Goal: Task Accomplishment & Management: Use online tool/utility

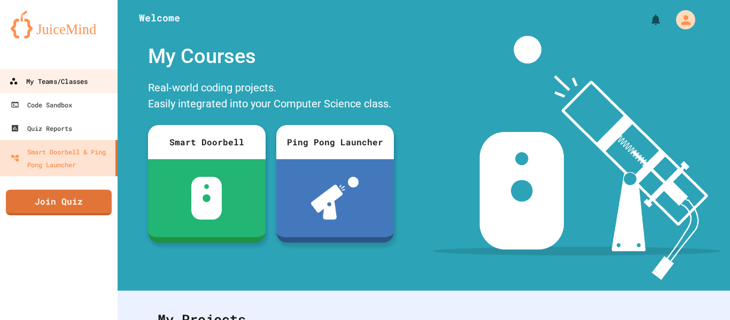
click at [60, 85] on div "My Teams/Classes" at bounding box center [48, 81] width 79 height 13
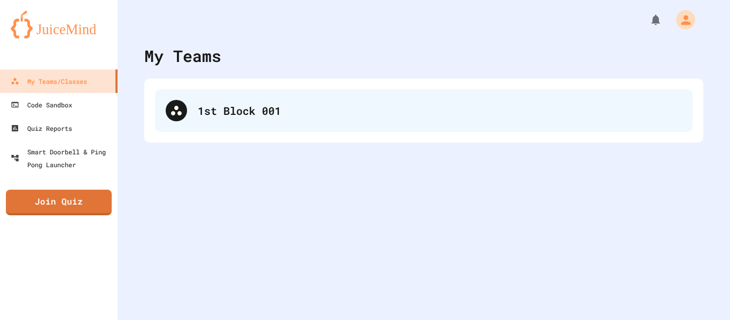
click at [331, 92] on div "1st Block 001" at bounding box center [424, 110] width 538 height 43
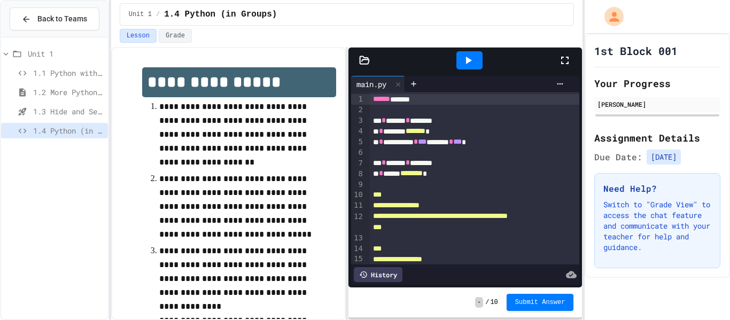
click at [565, 55] on icon at bounding box center [565, 60] width 13 height 13
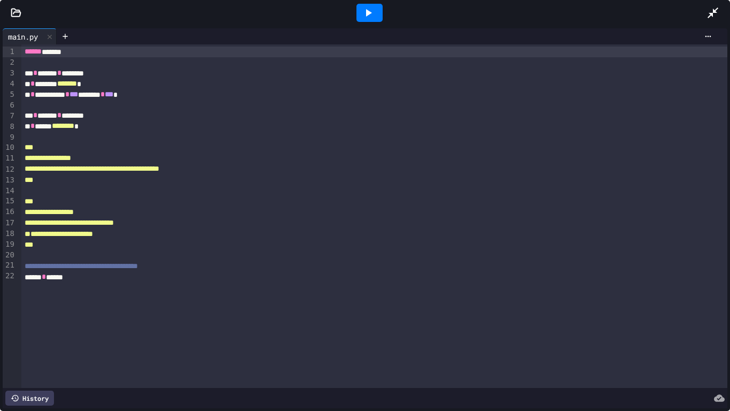
click at [27, 256] on div at bounding box center [374, 255] width 707 height 11
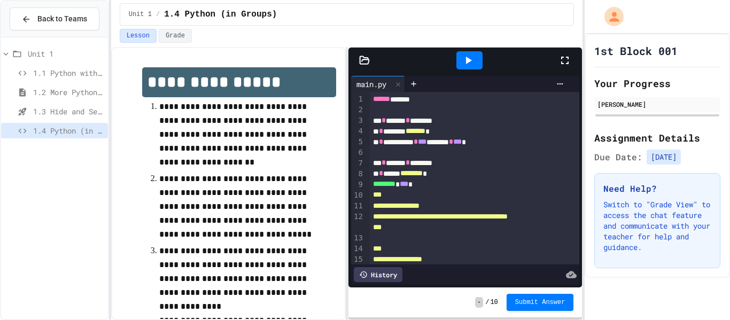
click at [567, 59] on icon at bounding box center [565, 60] width 13 height 13
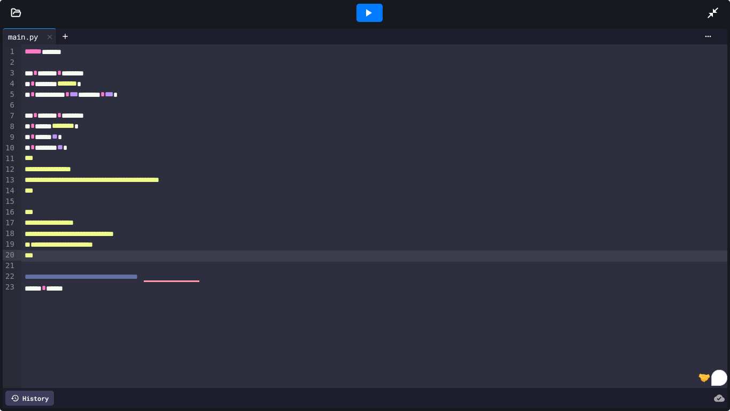
click at [362, 5] on div at bounding box center [370, 13] width 26 height 18
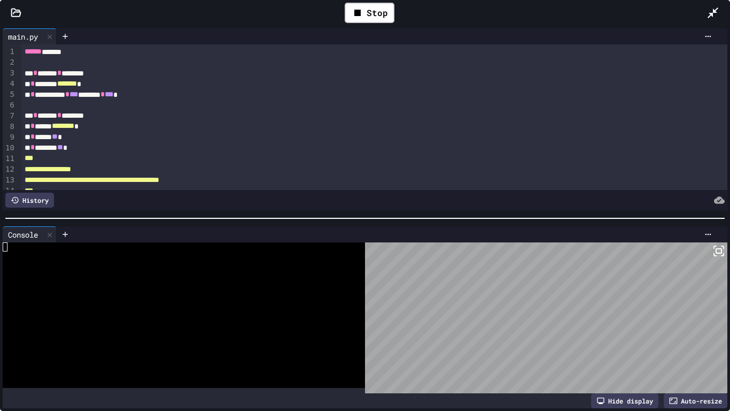
click at [717, 250] on icon at bounding box center [719, 250] width 13 height 13
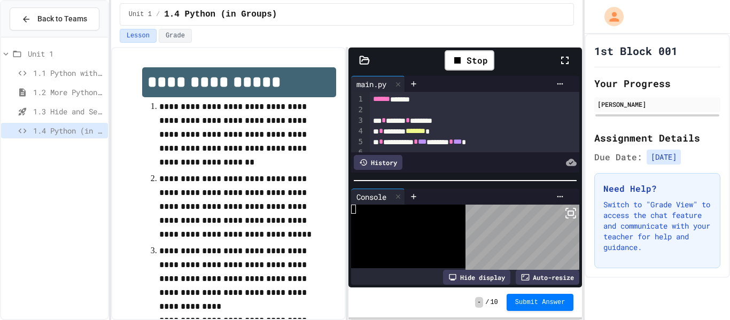
click at [565, 61] on icon at bounding box center [565, 60] width 13 height 13
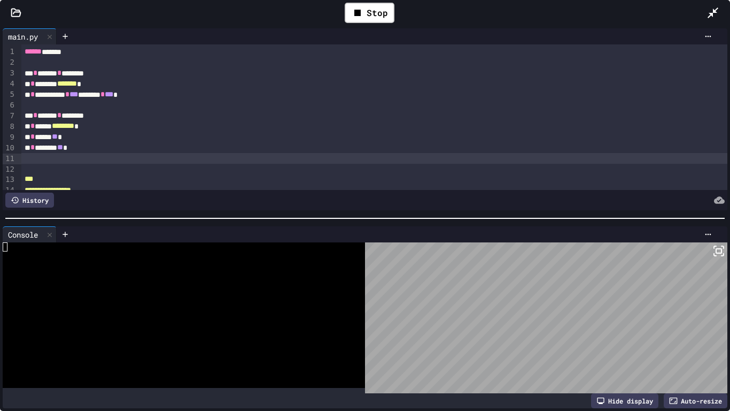
click at [25, 159] on div "To enrich screen reader interactions, please activate Accessibility in Grammarl…" at bounding box center [374, 158] width 707 height 11
click at [67, 159] on div "** * ****" at bounding box center [374, 158] width 707 height 11
click at [51, 158] on span "*" at bounding box center [49, 157] width 4 height 7
click at [719, 254] on icon at bounding box center [719, 250] width 13 height 13
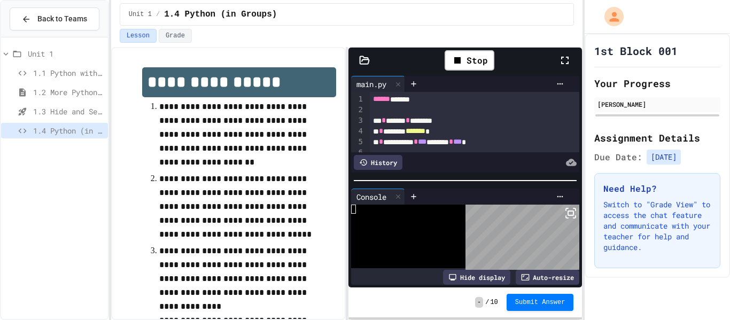
click at [563, 66] on icon at bounding box center [565, 60] width 13 height 13
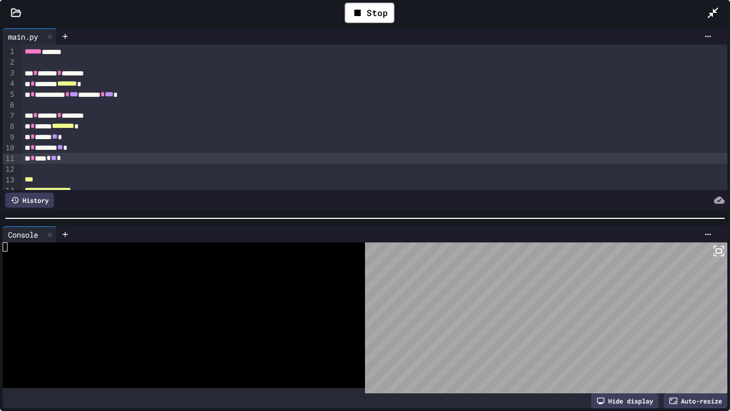
click at [95, 160] on div "** * **** * ** *" at bounding box center [374, 158] width 707 height 11
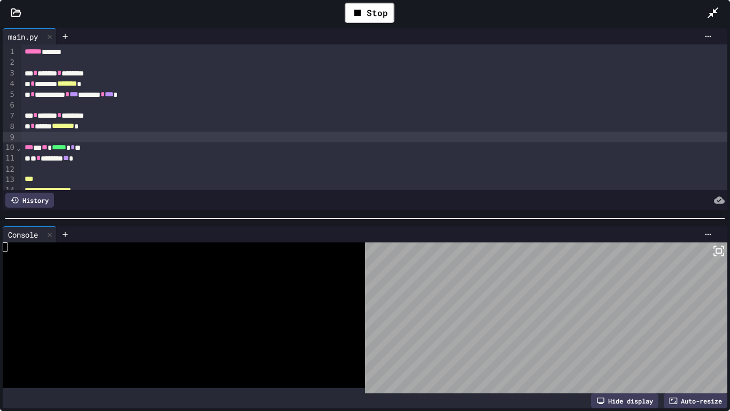
click at [715, 246] on icon at bounding box center [719, 250] width 13 height 13
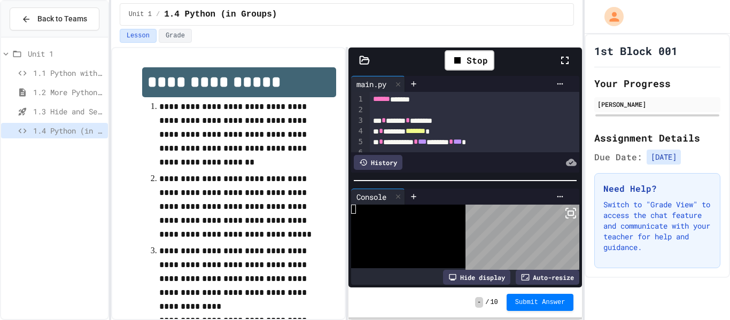
click at [572, 215] on rect at bounding box center [570, 213] width 5 height 4
click at [562, 57] on icon at bounding box center [564, 60] width 7 height 7
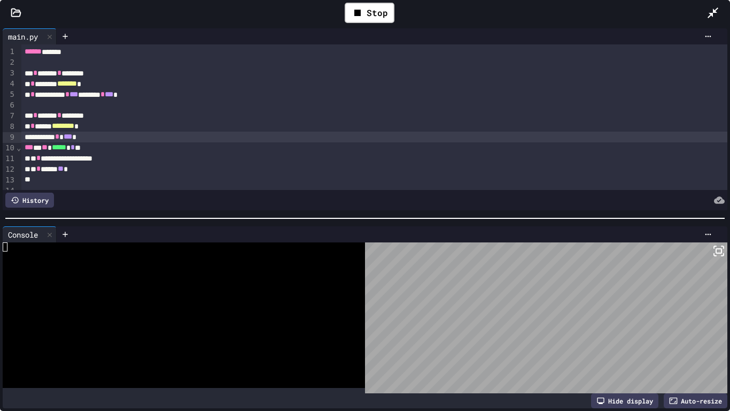
click at [719, 251] on icon at bounding box center [719, 250] width 13 height 13
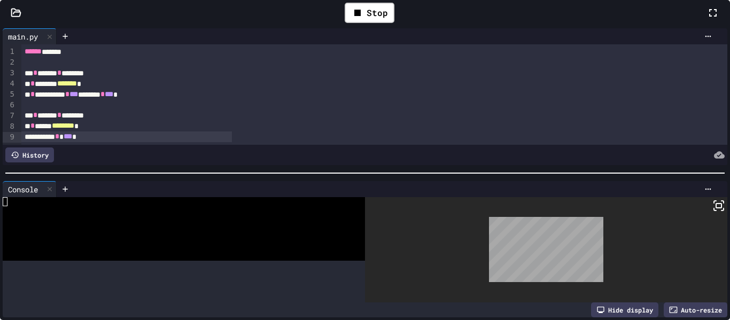
click at [707, 19] on icon at bounding box center [713, 12] width 13 height 13
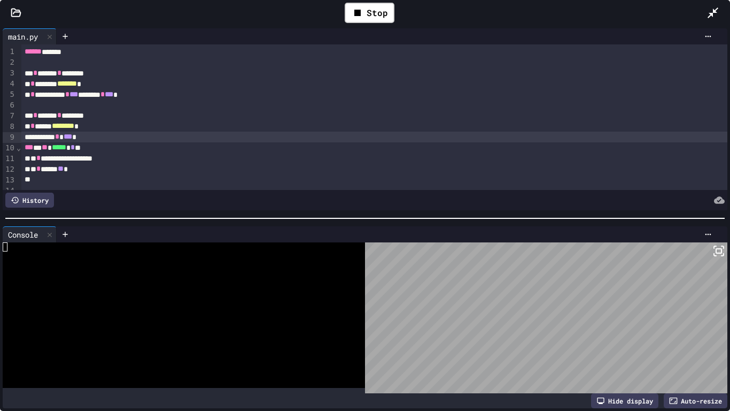
click at [491, 141] on div "**********" at bounding box center [374, 137] width 707 height 11
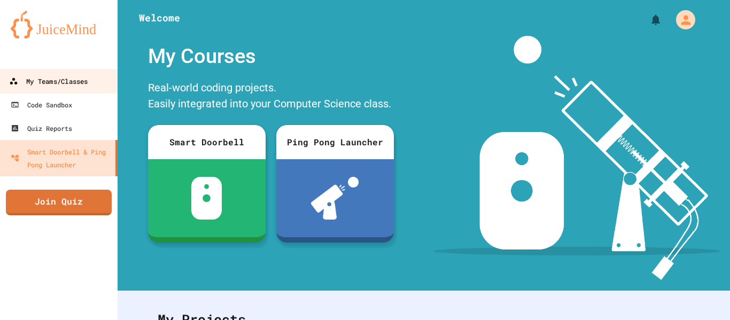
click at [52, 76] on div "My Teams/Classes" at bounding box center [48, 81] width 79 height 13
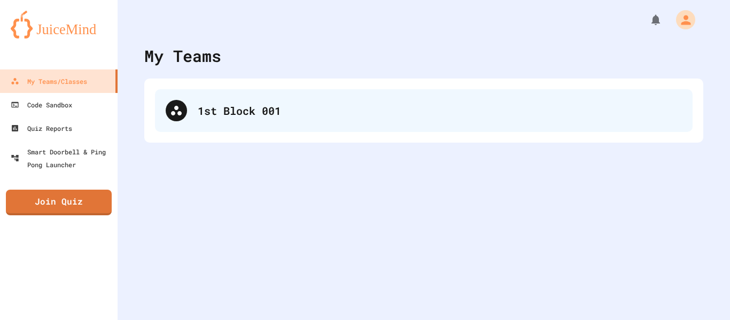
click at [310, 111] on div "1st Block 001" at bounding box center [440, 111] width 484 height 16
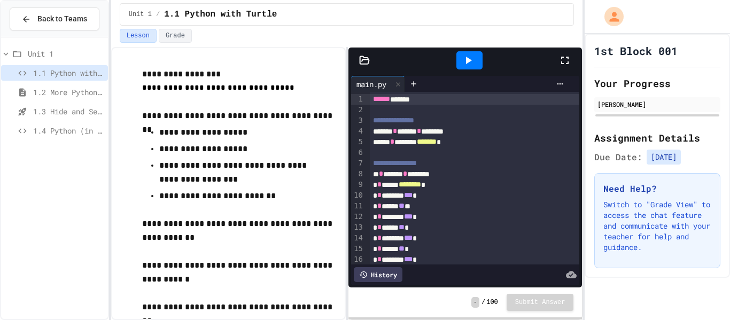
click at [85, 129] on span "1.4 Python (in Groups)" at bounding box center [68, 130] width 71 height 11
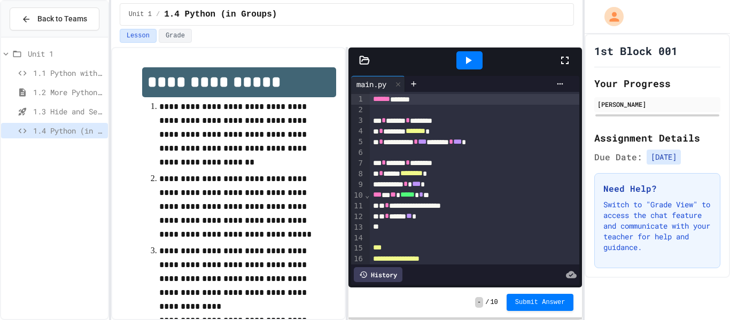
click at [568, 56] on icon at bounding box center [565, 60] width 13 height 13
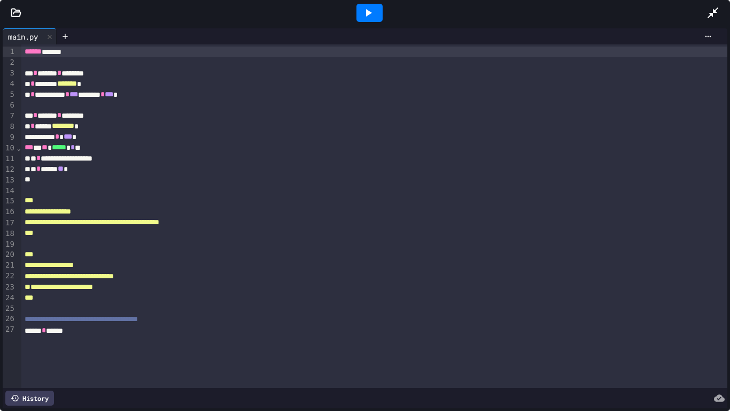
click at [374, 4] on div at bounding box center [370, 13] width 26 height 18
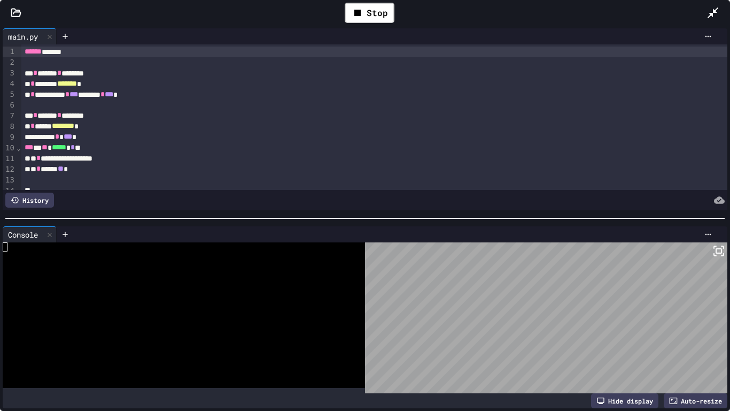
click at [35, 176] on div at bounding box center [374, 179] width 707 height 11
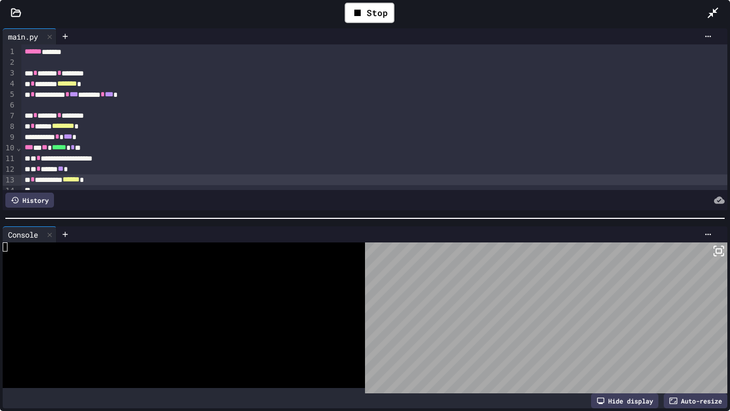
scroll to position [8, 0]
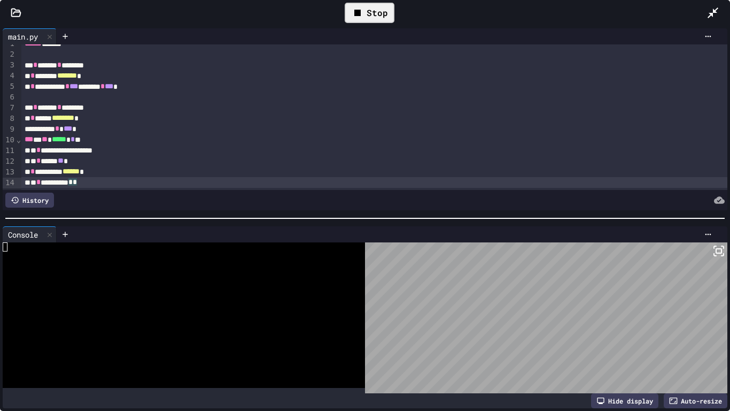
click at [385, 13] on div "Stop" at bounding box center [370, 13] width 50 height 20
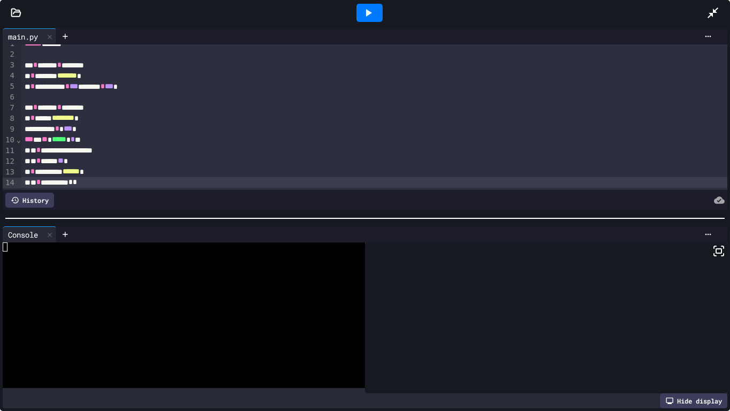
click at [368, 11] on icon at bounding box center [369, 12] width 6 height 7
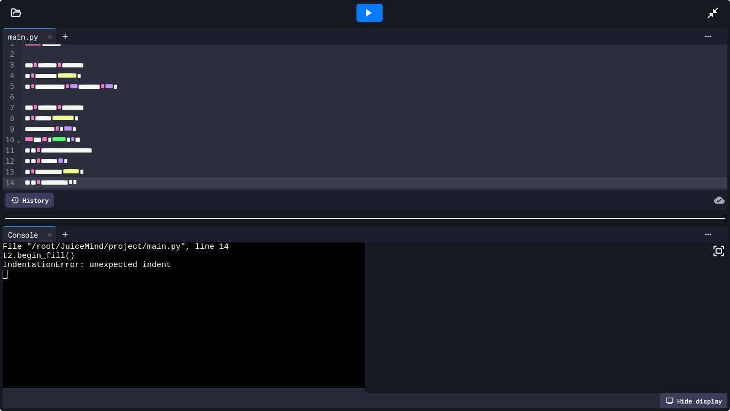
click at [44, 199] on div "History" at bounding box center [29, 199] width 49 height 15
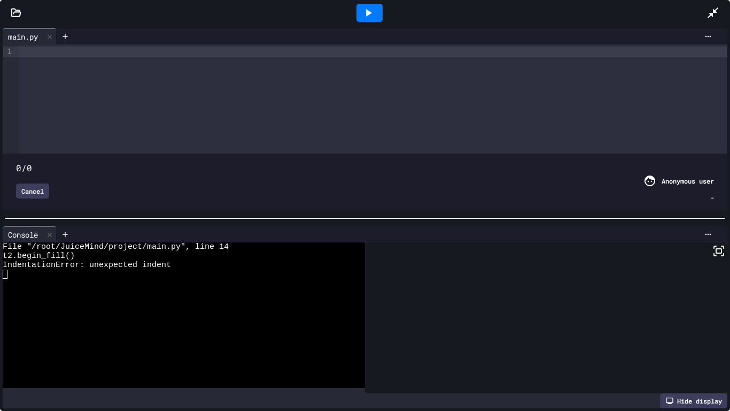
click at [34, 196] on div "Cancel" at bounding box center [32, 190] width 33 height 15
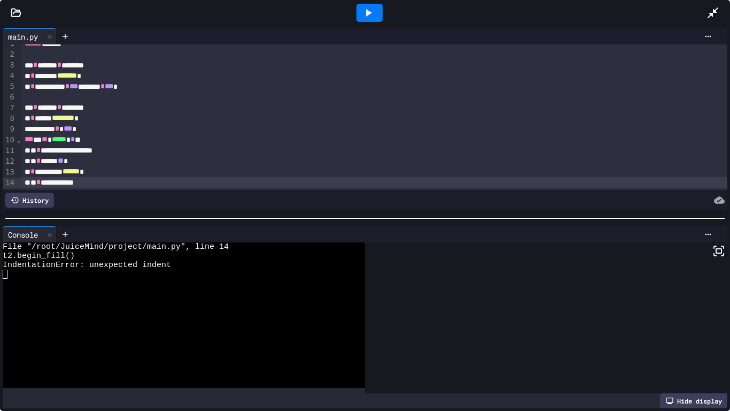
click at [33, 182] on div "**********" at bounding box center [374, 182] width 707 height 11
click at [365, 6] on icon at bounding box center [368, 12] width 13 height 13
click at [36, 180] on div "**********" at bounding box center [374, 182] width 707 height 11
click at [384, 11] on div at bounding box center [369, 12] width 37 height 29
click at [375, 9] on div at bounding box center [370, 13] width 26 height 18
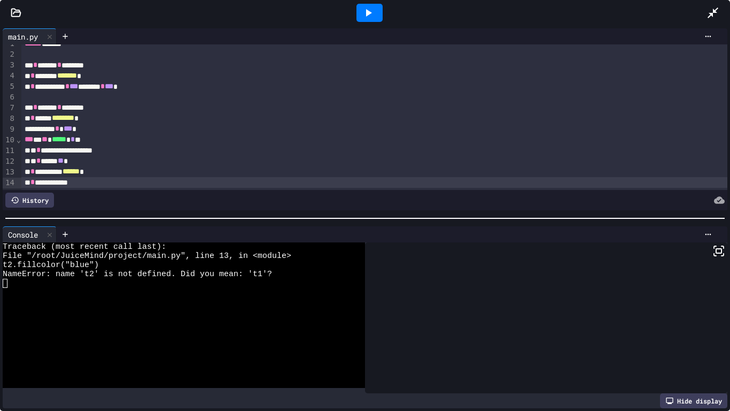
click at [132, 174] on div "**********" at bounding box center [374, 171] width 707 height 11
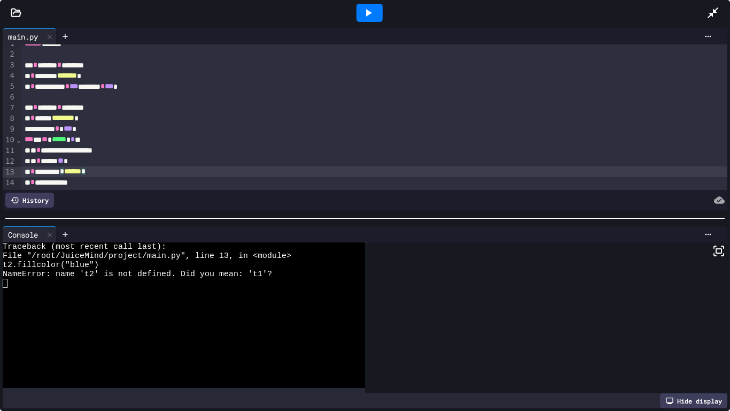
click at [35, 175] on span "*" at bounding box center [32, 170] width 4 height 7
click at [362, 12] on icon at bounding box center [368, 12] width 13 height 13
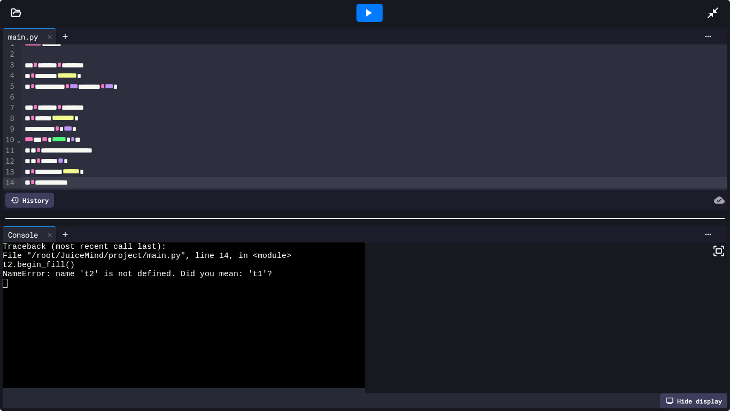
click at [32, 183] on span "*" at bounding box center [32, 181] width 4 height 7
click at [381, 13] on div at bounding box center [370, 13] width 26 height 18
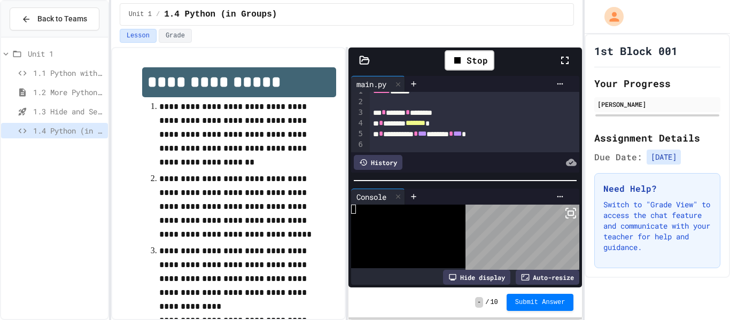
click at [569, 62] on icon at bounding box center [564, 60] width 7 height 7
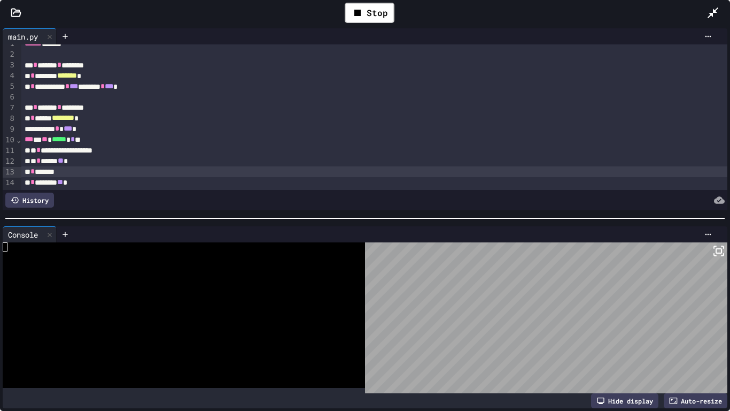
click at [158, 172] on div "** * *******" at bounding box center [374, 171] width 707 height 11
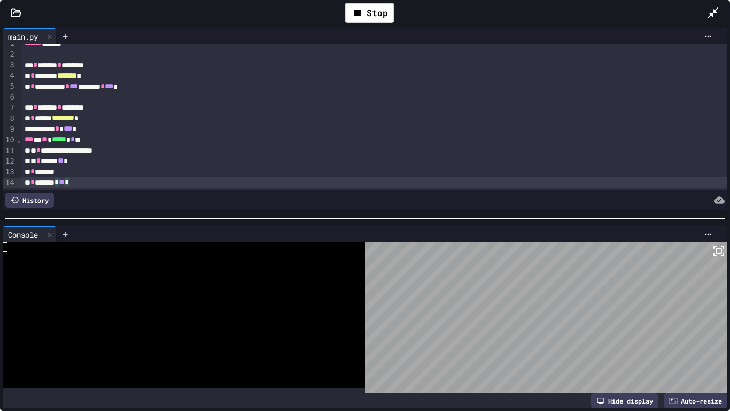
scroll to position [19, 0]
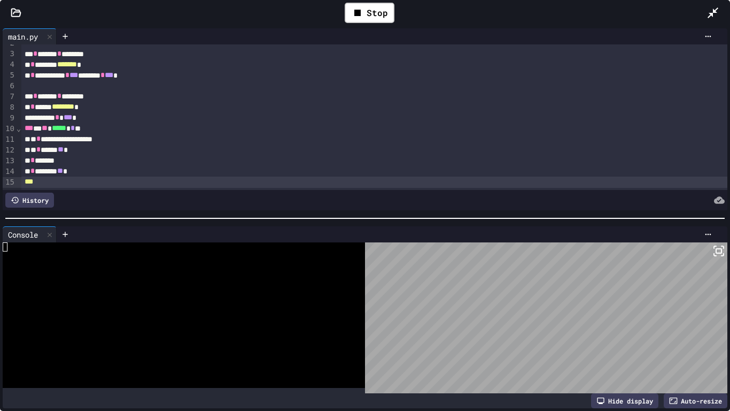
click at [120, 171] on div "** * ******** ** *" at bounding box center [374, 171] width 707 height 11
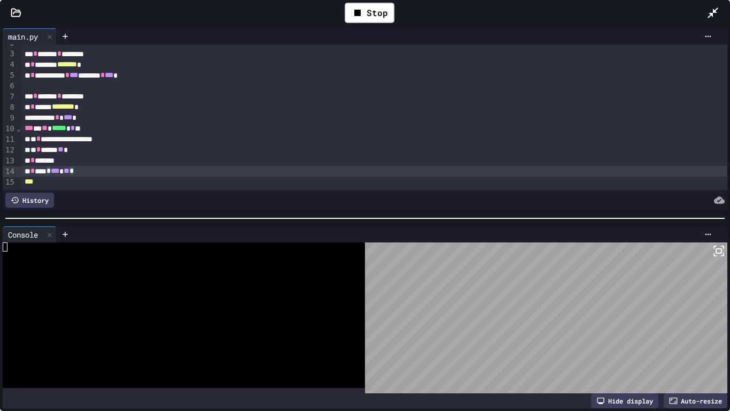
click at [74, 183] on div "***" at bounding box center [374, 181] width 707 height 11
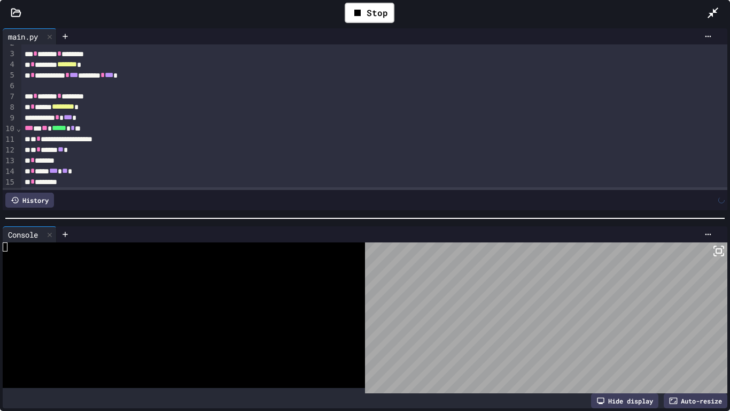
scroll to position [29, 0]
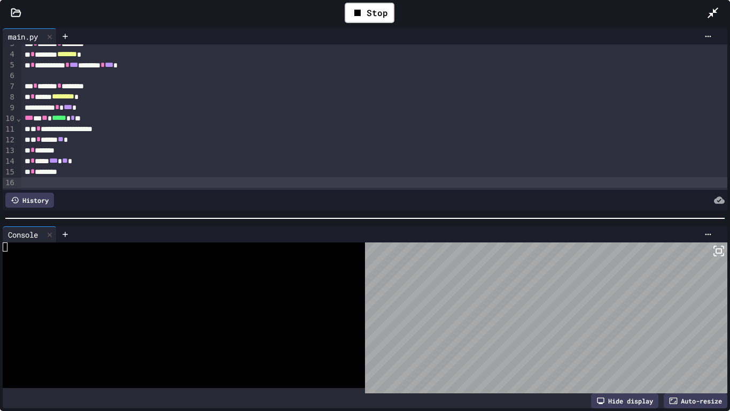
click at [72, 170] on div "** * *******" at bounding box center [374, 171] width 707 height 11
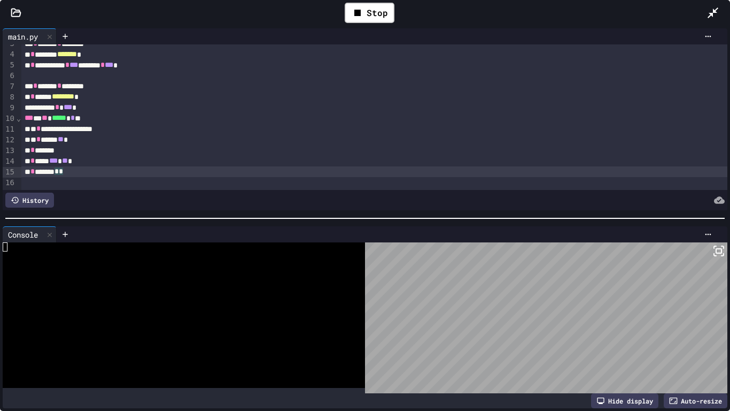
click at [83, 159] on div "** * ***** *** * ** *" at bounding box center [374, 161] width 707 height 11
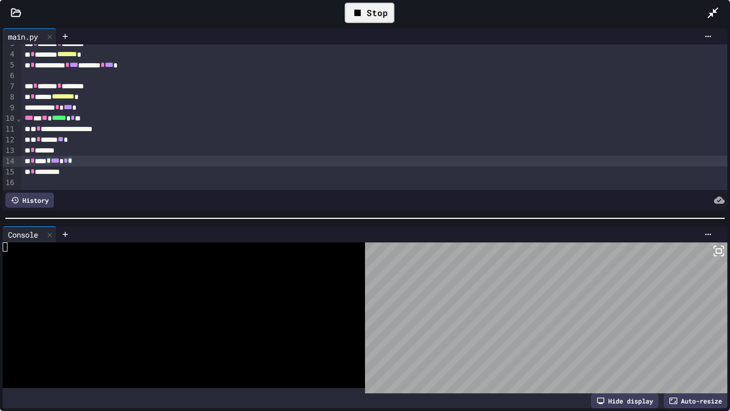
click at [378, 14] on div "Stop" at bounding box center [370, 13] width 50 height 20
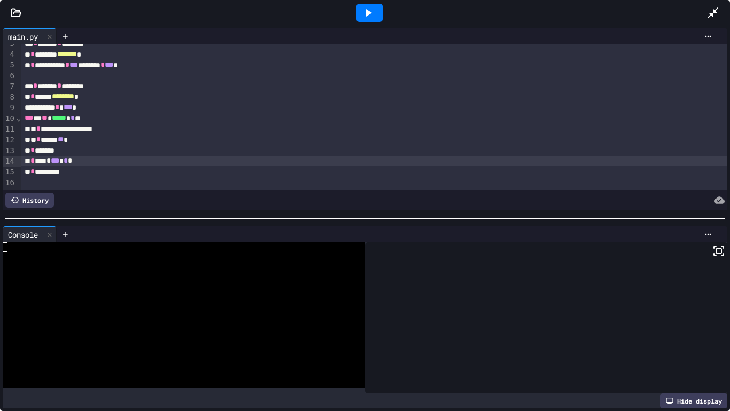
click at [375, 13] on div at bounding box center [370, 13] width 26 height 18
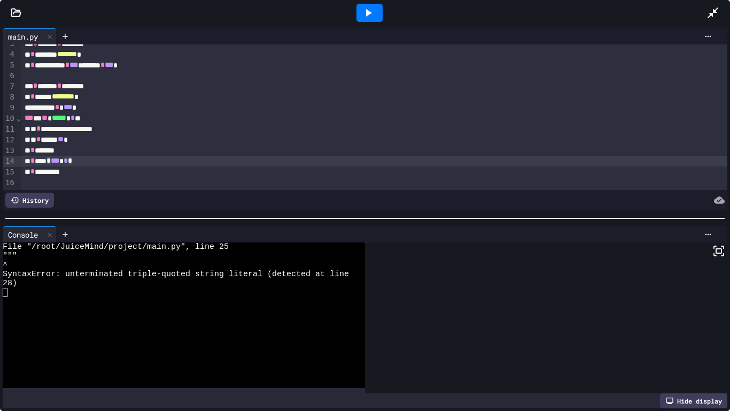
click at [436, 164] on div "** * **** * *** * * *" at bounding box center [374, 161] width 707 height 11
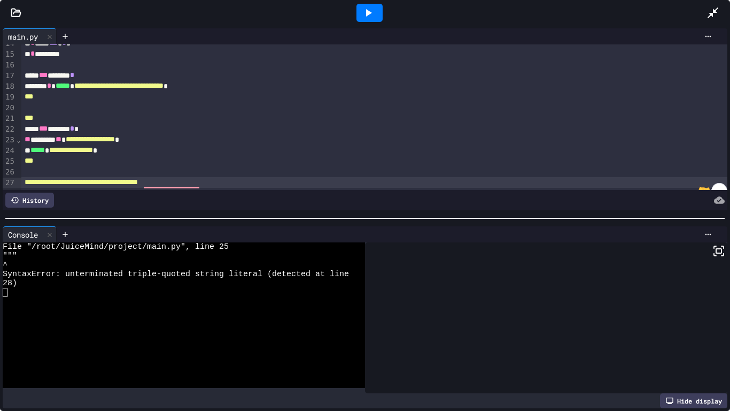
scroll to position [158, 0]
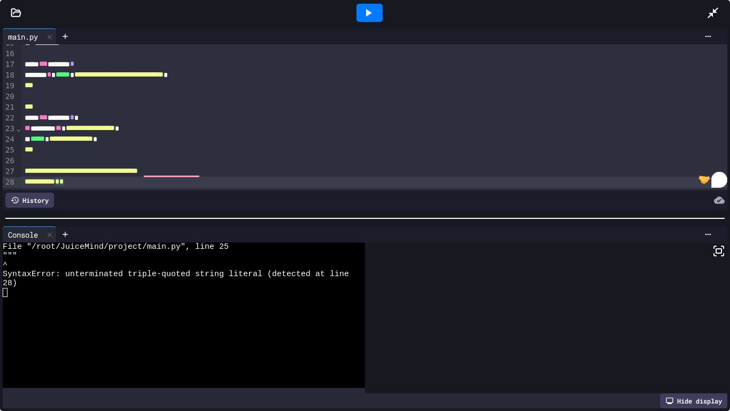
click at [60, 159] on div "To enrich screen reader interactions, please activate Accessibility in Grammarl…" at bounding box center [374, 160] width 707 height 11
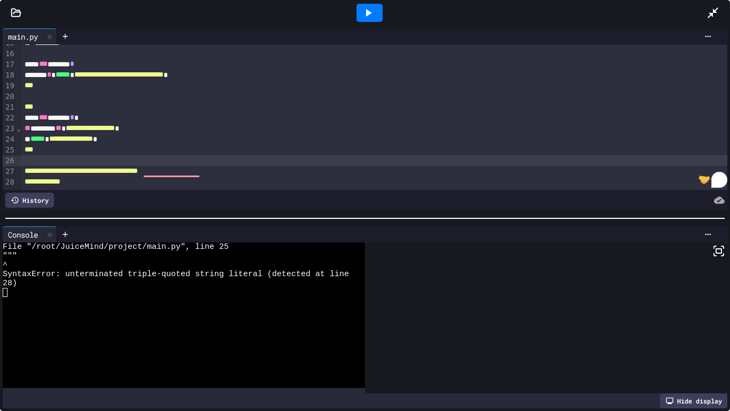
click at [70, 148] on div "***" at bounding box center [374, 149] width 707 height 11
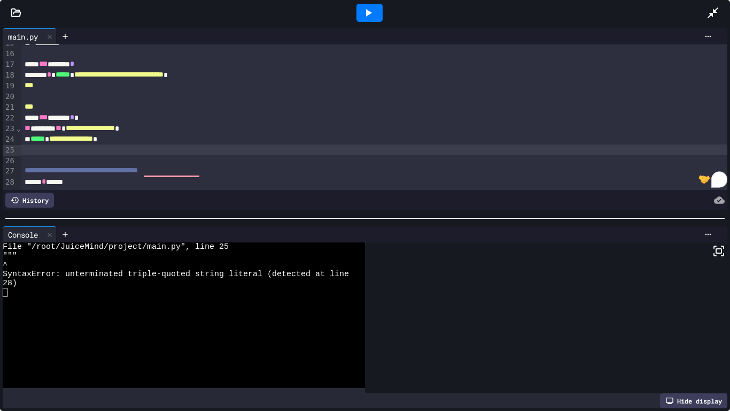
click at [371, 13] on icon at bounding box center [368, 12] width 13 height 13
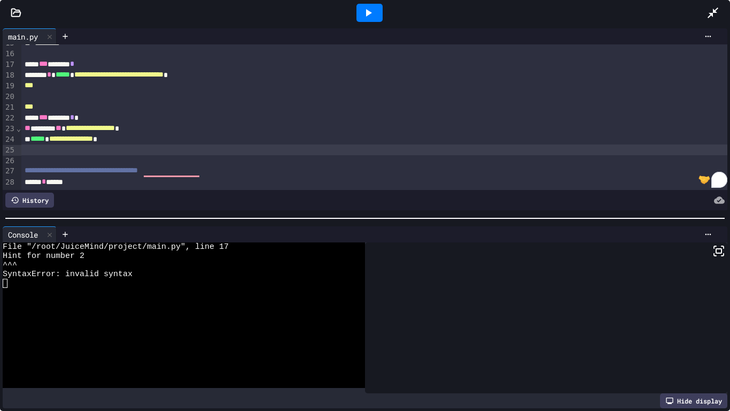
click at [113, 63] on div "**** *** ****** *" at bounding box center [374, 64] width 707 height 11
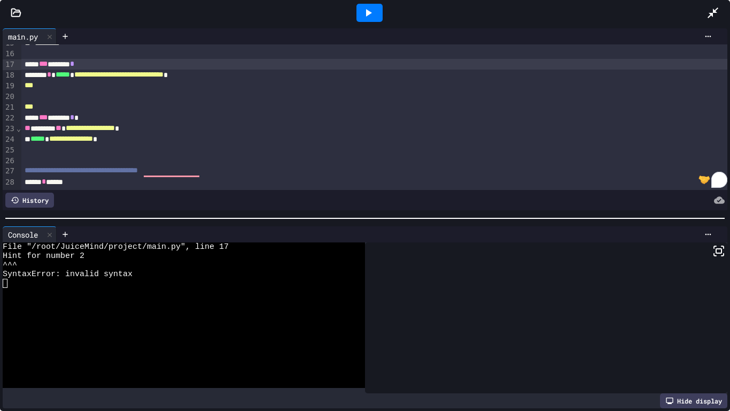
click at [381, 10] on div at bounding box center [370, 13] width 26 height 18
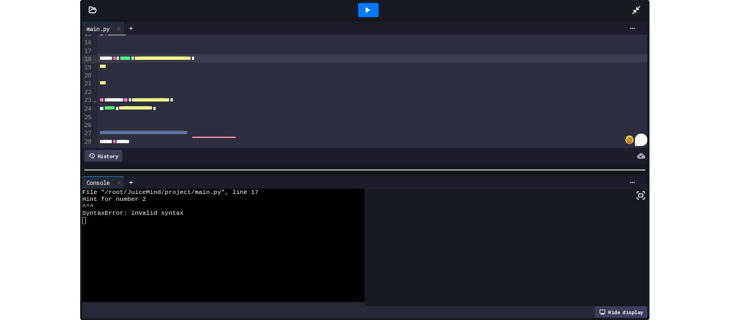
scroll to position [147, 0]
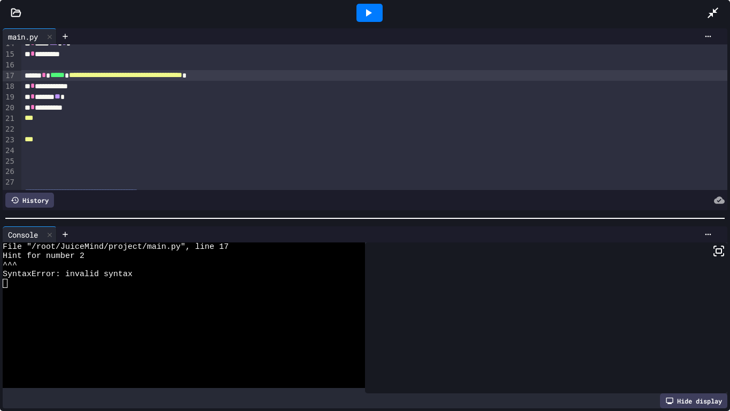
click at [611, 320] on div "Console WWWWWWWWWWWWWWWWWWWWWWWWWWWWWWWW File "/root/JuiceMind/project/main.py"…" at bounding box center [365, 316] width 730 height 187
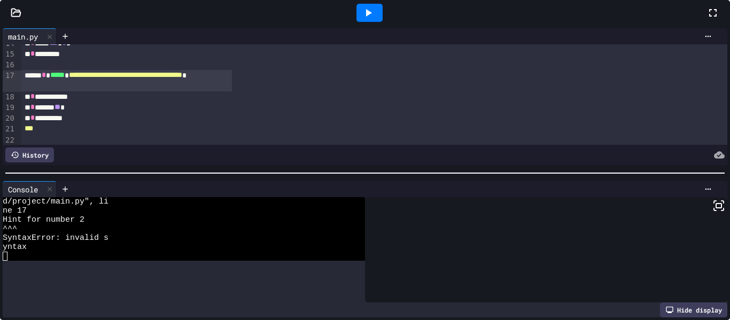
scroll to position [9, 0]
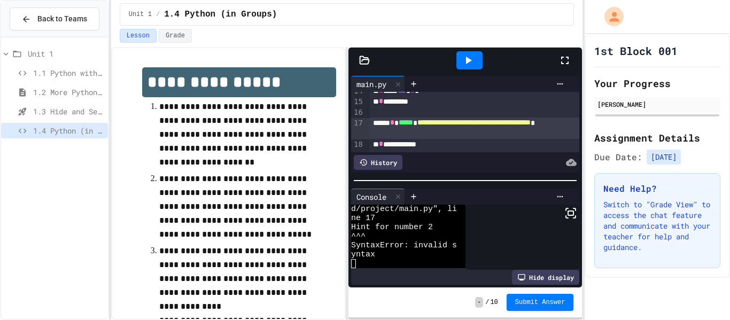
click at [722, 208] on div "1st Block 001 Your Progress Jamarcus Tuck Assignment Details Due Date: 8/26/202…" at bounding box center [657, 156] width 145 height 244
click at [717, 218] on div "Need Help? Switch to "Grade View" to access the chat feature and communicate wi…" at bounding box center [657, 220] width 126 height 95
click at [320, 235] on ol "**********" at bounding box center [239, 250] width 194 height 304
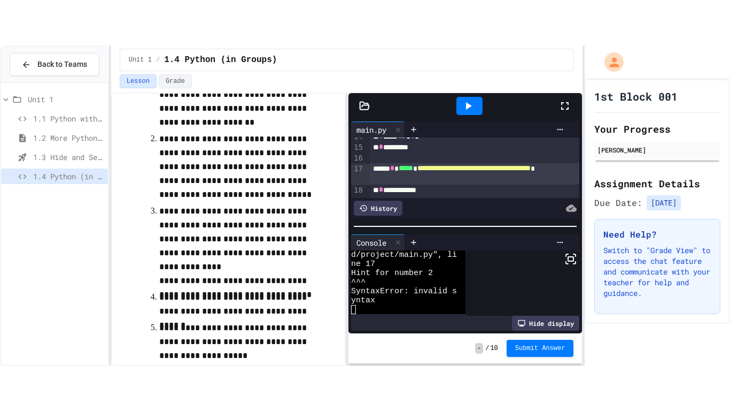
scroll to position [107, 0]
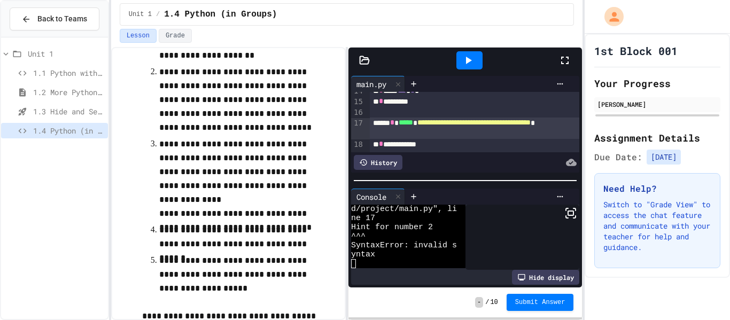
click at [563, 65] on icon at bounding box center [565, 60] width 13 height 13
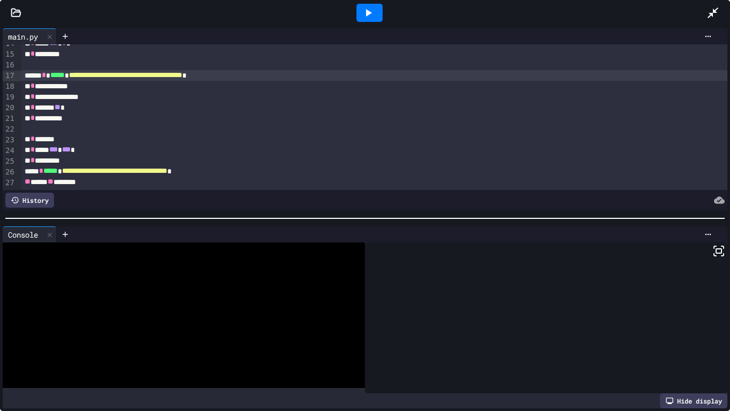
scroll to position [0, 0]
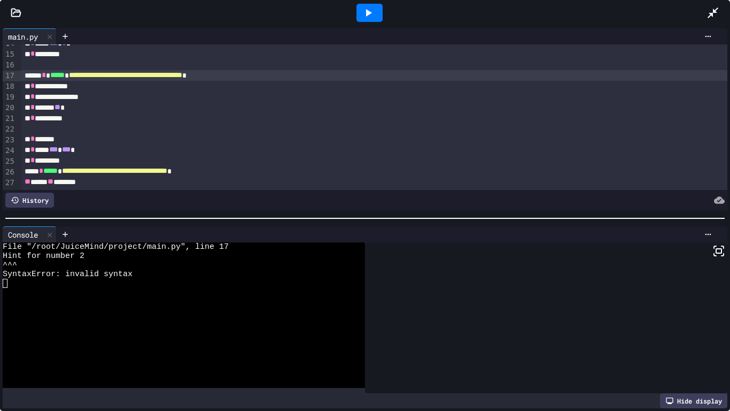
click at [370, 13] on icon at bounding box center [369, 12] width 6 height 7
click at [260, 159] on div "** * *********" at bounding box center [374, 160] width 707 height 11
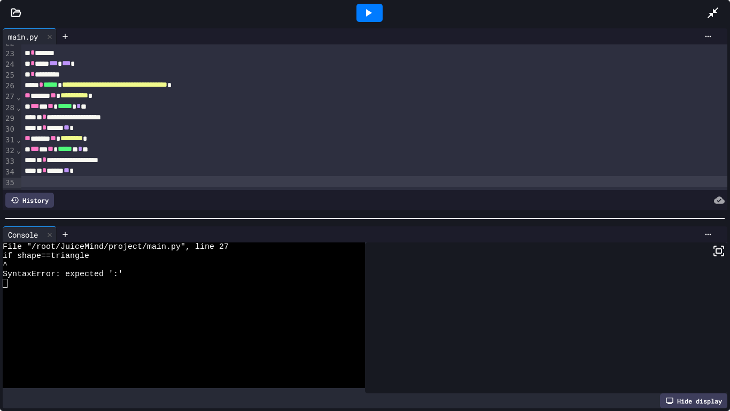
scroll to position [244, 0]
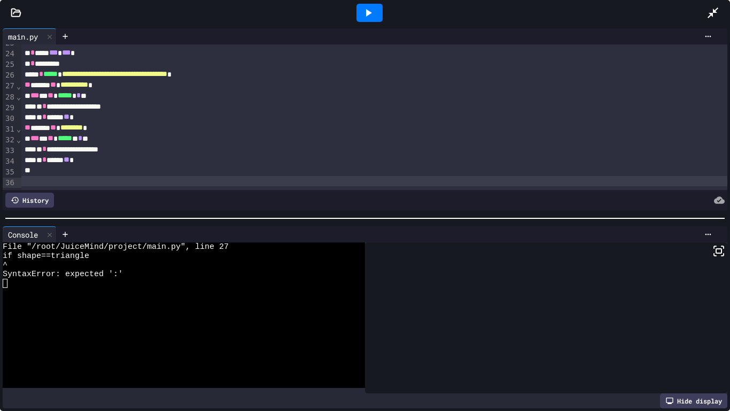
click at [37, 171] on div "To enrich screen reader interactions, please activate Accessibility in Grammarl…" at bounding box center [374, 170] width 707 height 11
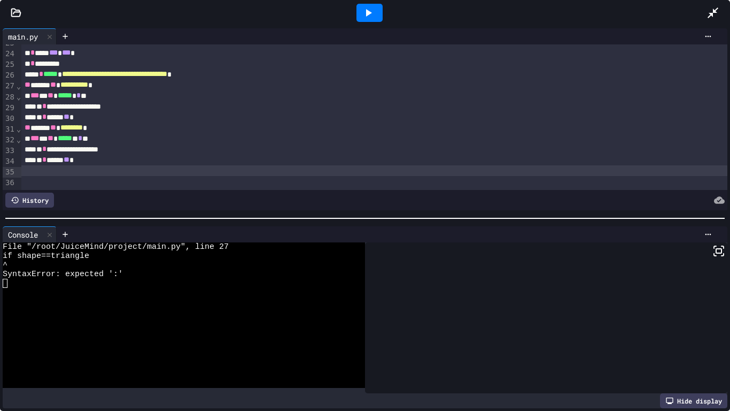
click at [713, 247] on icon at bounding box center [719, 250] width 13 height 13
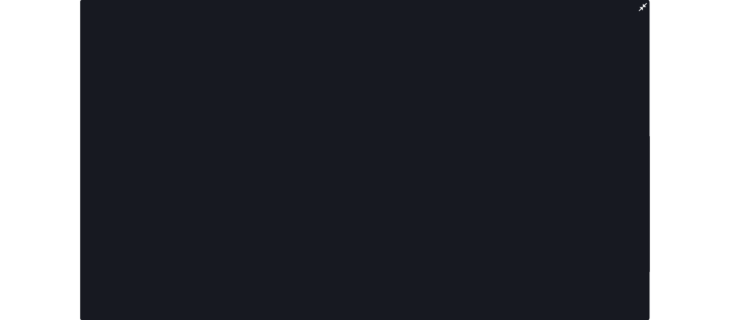
scroll to position [254, 0]
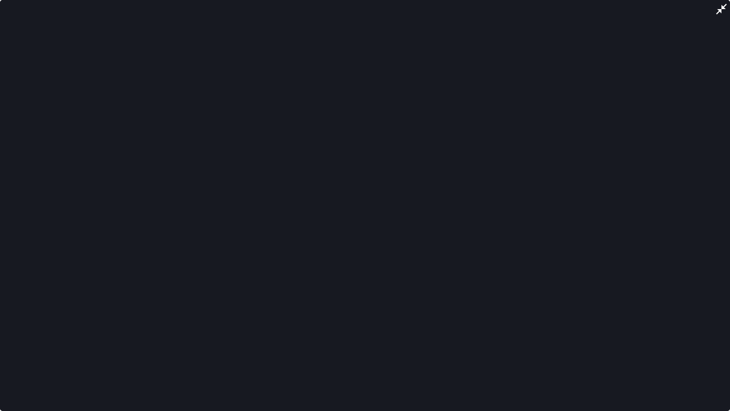
click at [714, 5] on div at bounding box center [365, 205] width 730 height 411
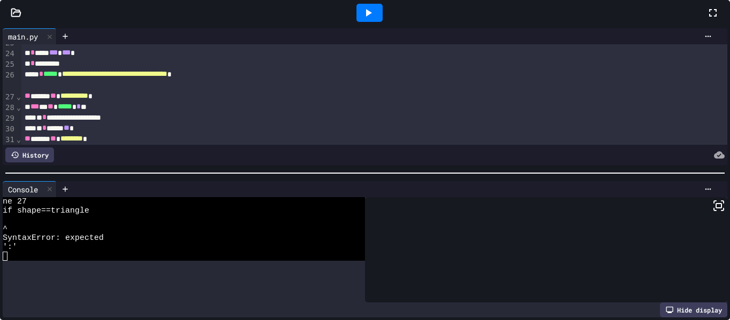
scroll to position [18, 0]
click at [375, 19] on icon at bounding box center [368, 12] width 13 height 13
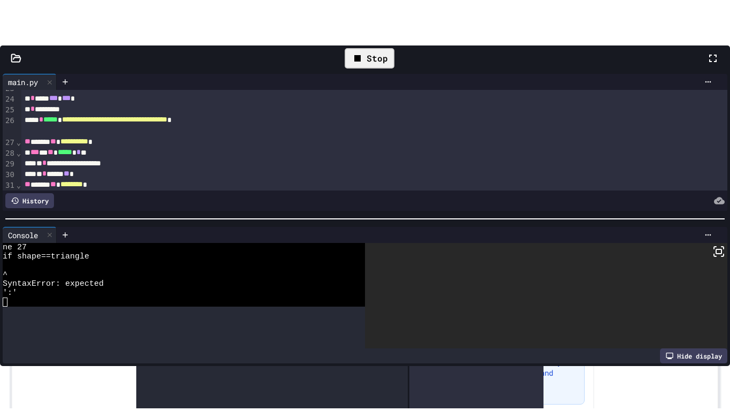
scroll to position [0, 0]
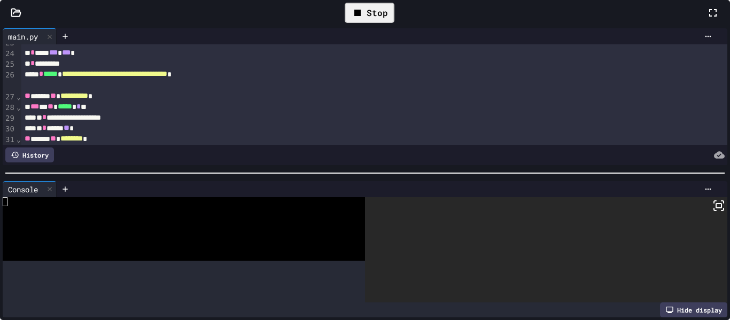
click at [713, 212] on icon at bounding box center [719, 205] width 13 height 13
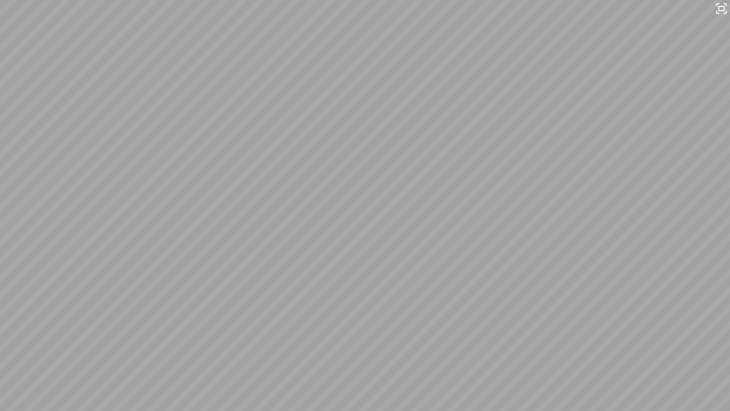
scroll to position [107, 0]
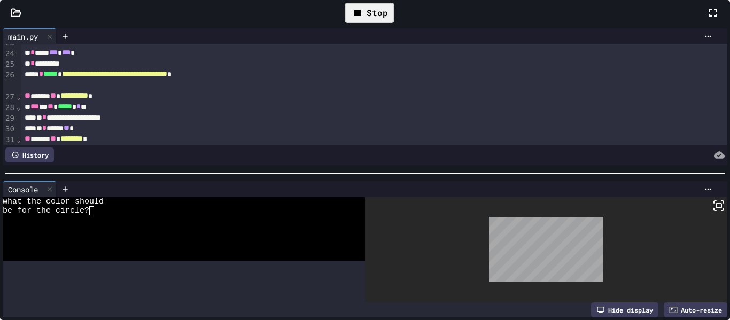
click at [560, 63] on div at bounding box center [365, 160] width 730 height 320
click at [707, 19] on icon at bounding box center [713, 12] width 13 height 13
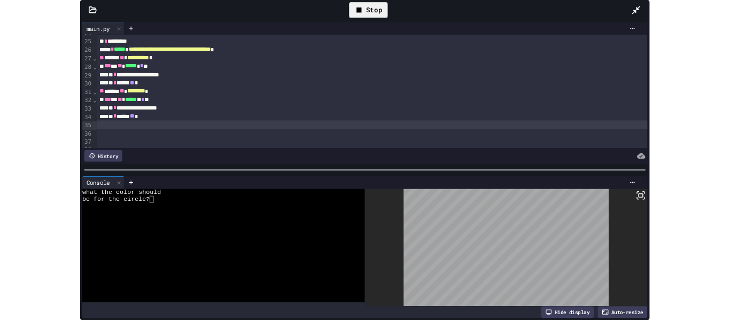
scroll to position [244, 0]
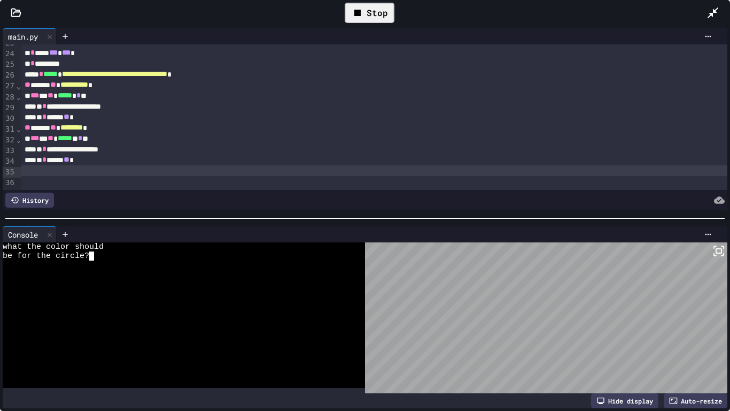
click at [94, 254] on div "be for the circle?" at bounding box center [178, 255] width 351 height 9
click at [359, 11] on icon at bounding box center [357, 13] width 6 height 6
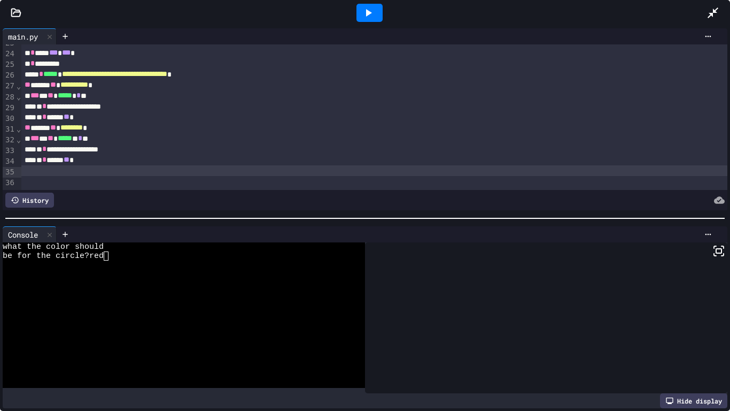
click at [359, 11] on div at bounding box center [370, 13] width 26 height 18
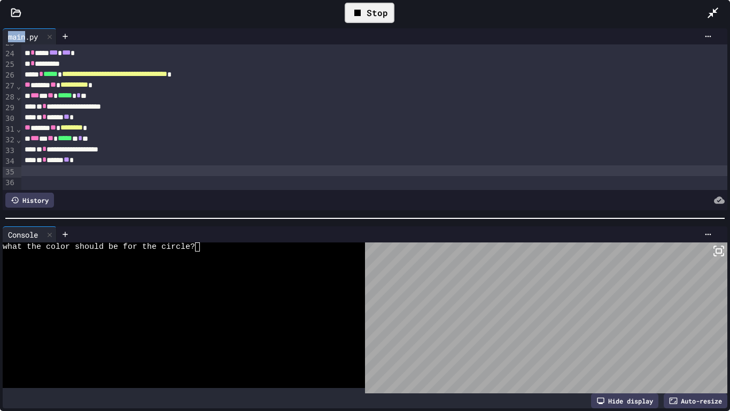
click at [217, 251] on div at bounding box center [178, 255] width 351 height 9
click at [359, 13] on icon at bounding box center [357, 13] width 6 height 6
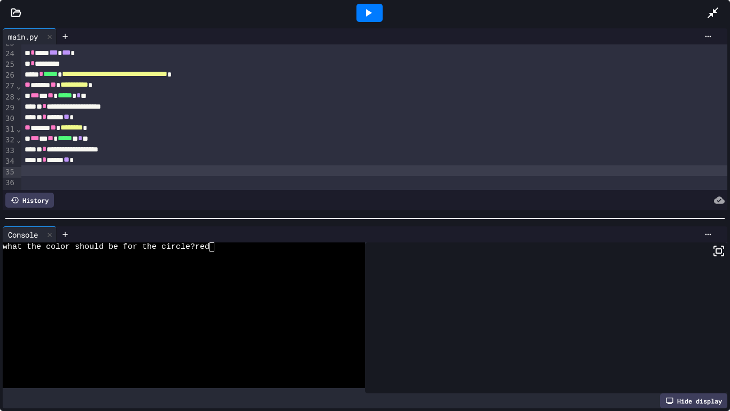
click at [359, 13] on div at bounding box center [370, 13] width 26 height 18
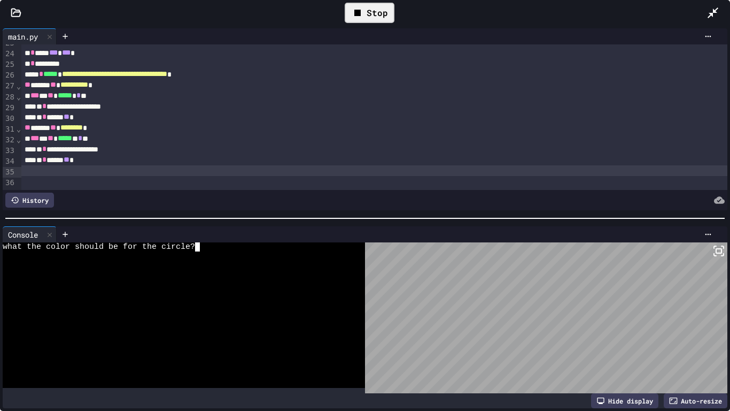
click at [254, 247] on div "what the color should be for the circle?" at bounding box center [178, 246] width 351 height 9
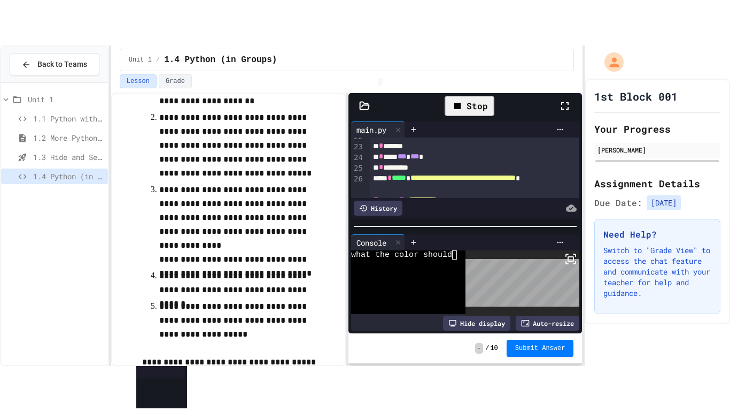
scroll to position [254, 0]
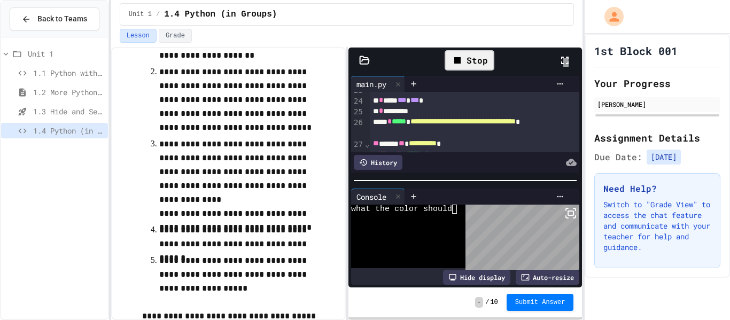
click at [564, 59] on div at bounding box center [365, 160] width 730 height 320
click at [565, 57] on icon at bounding box center [565, 60] width 13 height 13
click at [688, 315] on div "1st Block 001 Your Progress Jamarcus Tuck Assignment Details Due Date: 8/28/202…" at bounding box center [657, 177] width 145 height 287
click at [561, 56] on icon at bounding box center [565, 60] width 13 height 13
